Goal: Entertainment & Leisure: Consume media (video, audio)

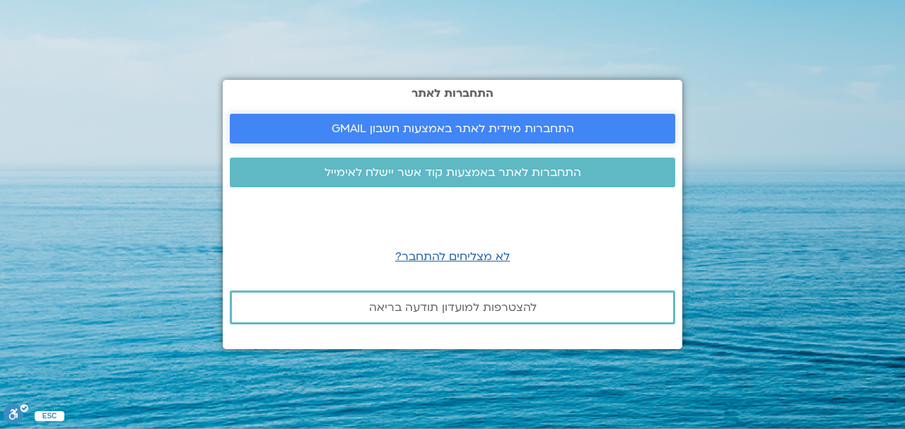
click at [459, 127] on span "התחברות מיידית לאתר באמצעות חשבון GMAIL" at bounding box center [453, 128] width 243 height 13
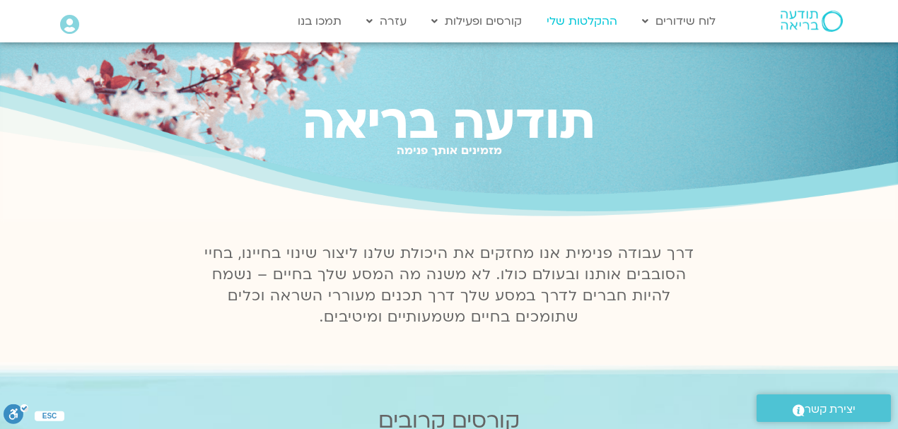
click at [561, 20] on link "ההקלטות שלי" at bounding box center [582, 21] width 85 height 27
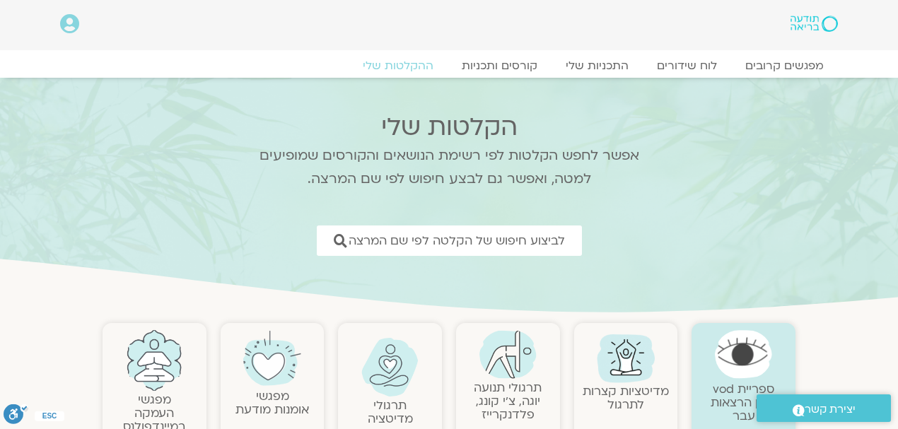
click at [279, 383] on img at bounding box center [271, 358] width 57 height 57
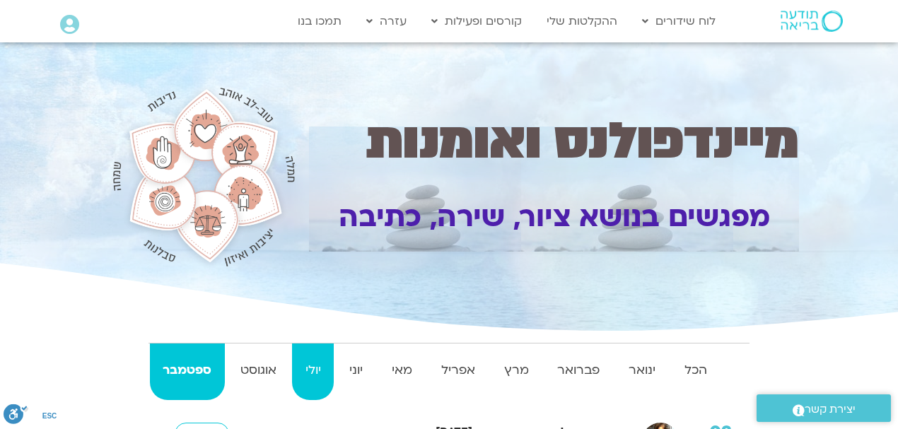
click at [311, 371] on strong "יולי" at bounding box center [313, 370] width 42 height 21
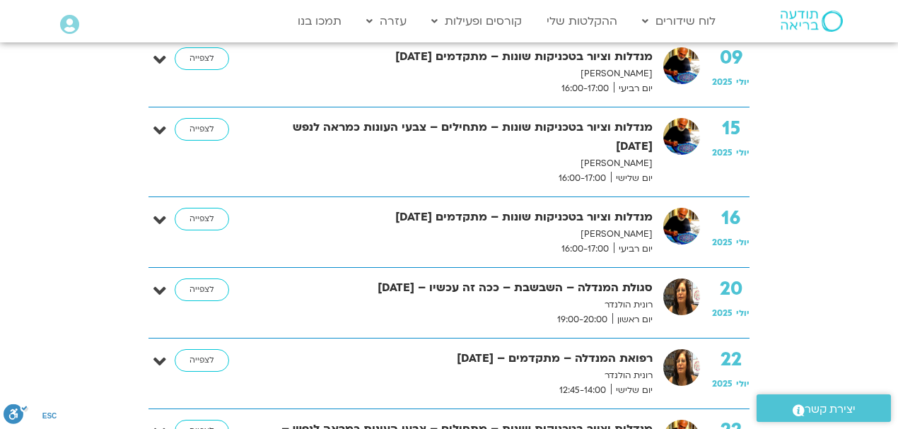
scroll to position [754, 0]
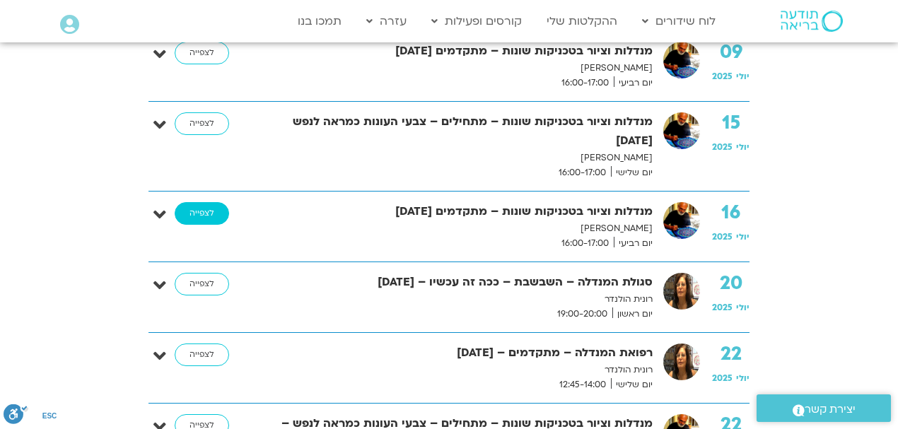
click at [208, 216] on link "לצפייה" at bounding box center [202, 213] width 54 height 23
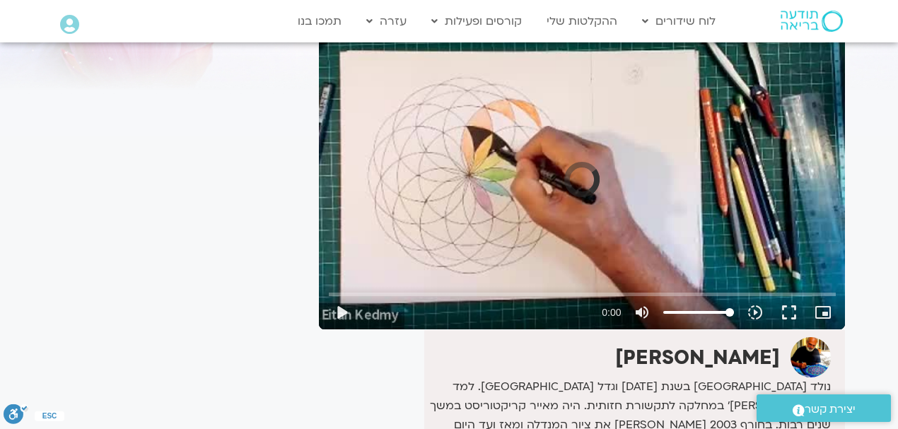
scroll to position [141, 0]
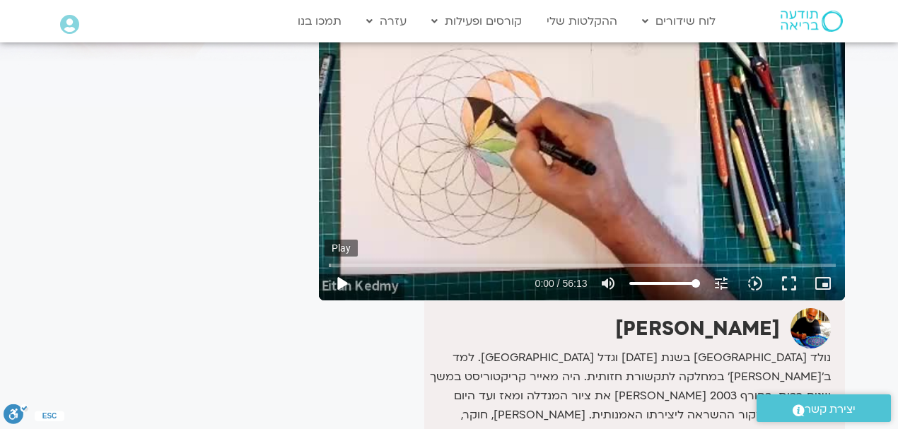
click at [341, 284] on button "play_arrow" at bounding box center [342, 284] width 34 height 34
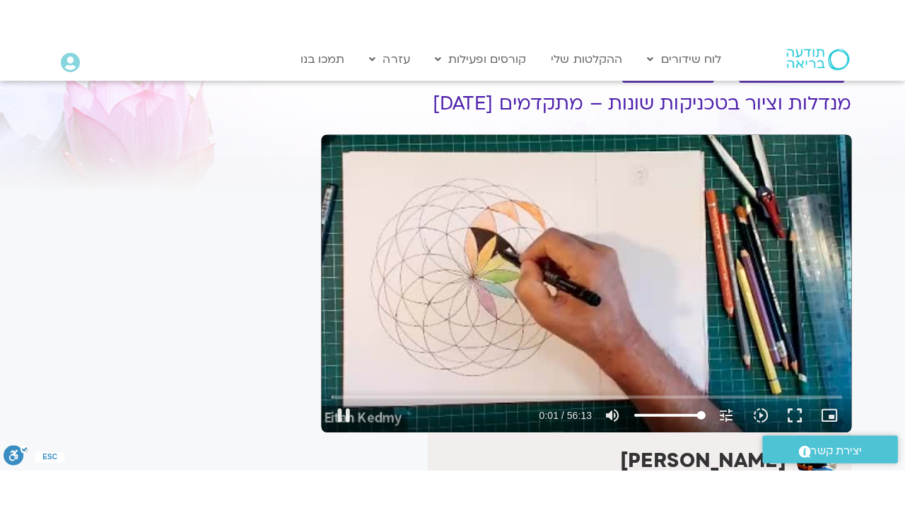
scroll to position [47, 0]
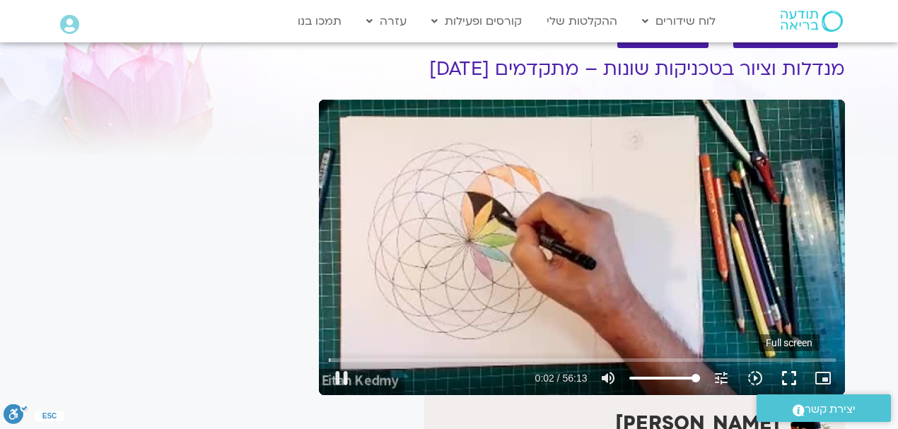
click at [788, 380] on button "fullscreen" at bounding box center [789, 378] width 34 height 34
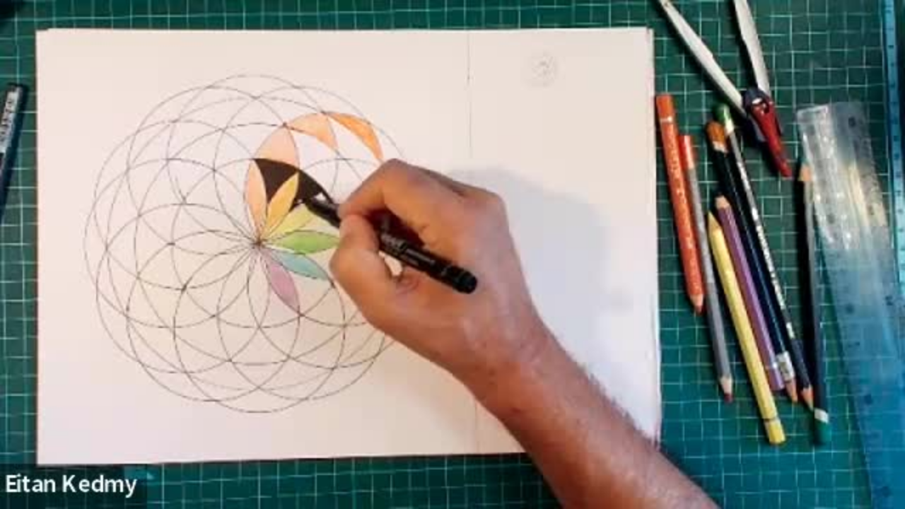
click at [285, 429] on div at bounding box center [313, 492] width 540 height 34
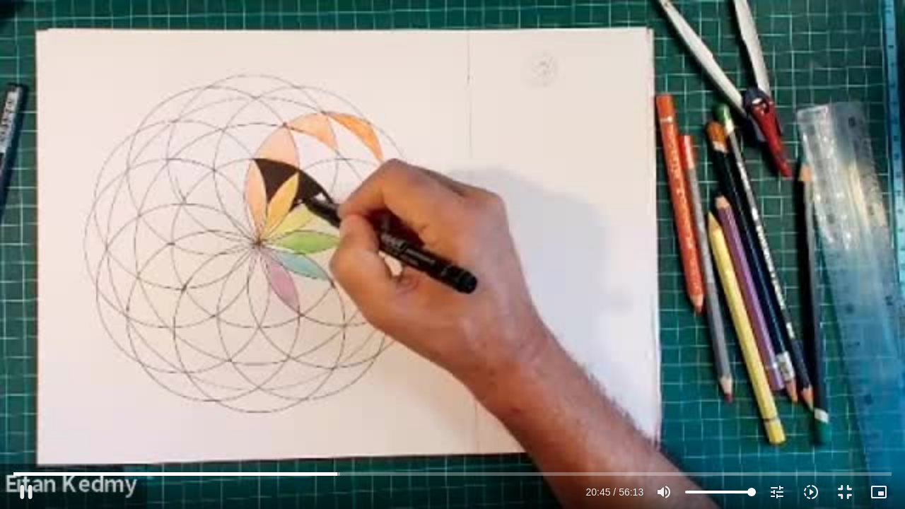
type input "1245.158631"
